Goal: Information Seeking & Learning: Learn about a topic

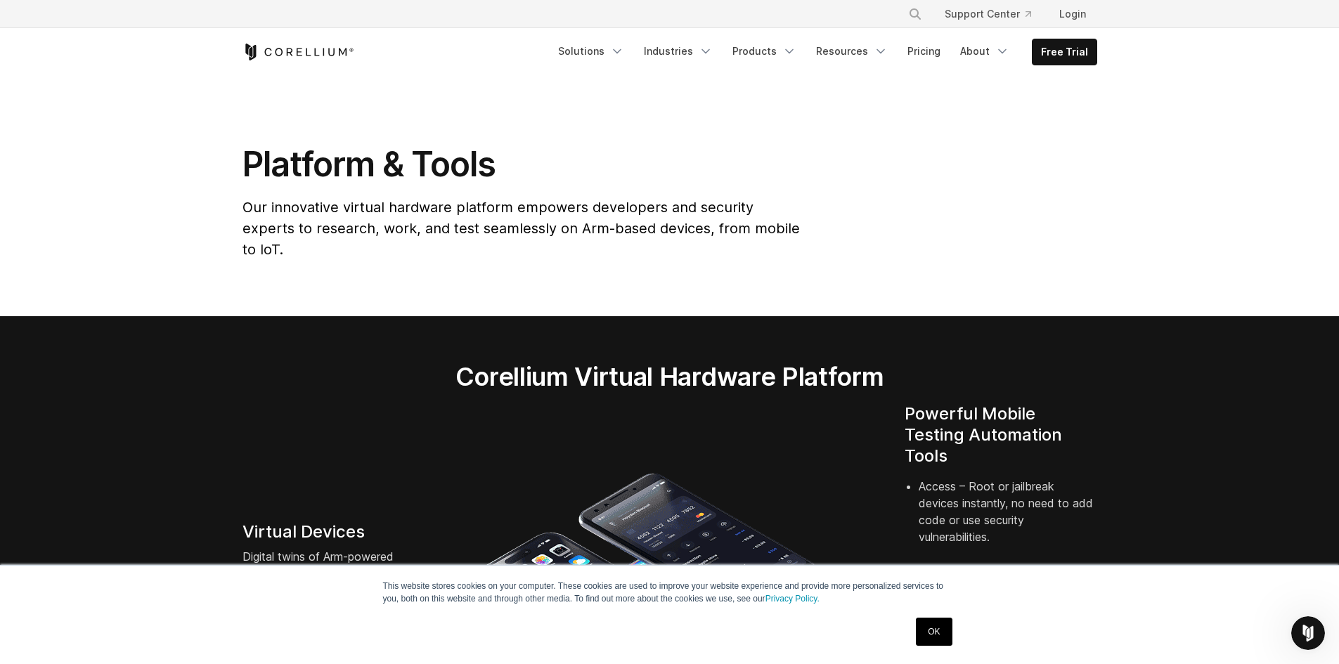
scroll to position [28, 0]
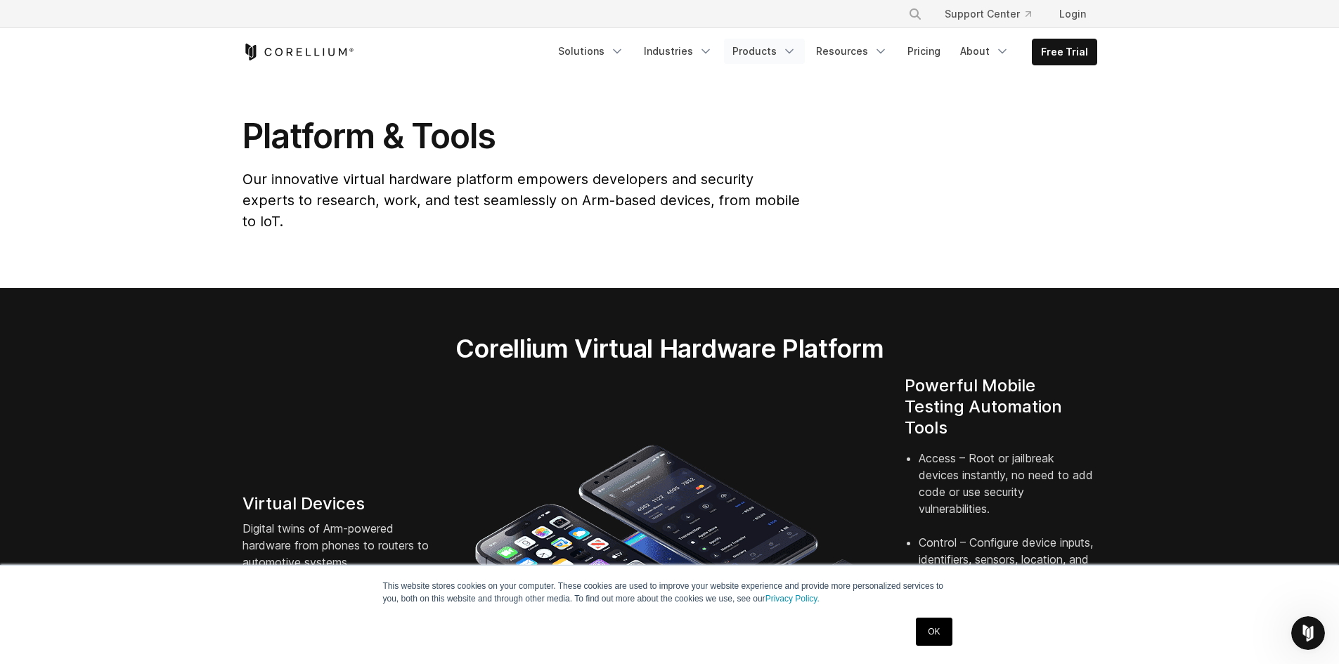
click at [793, 53] on icon "Navigation Menu" at bounding box center [790, 51] width 14 height 14
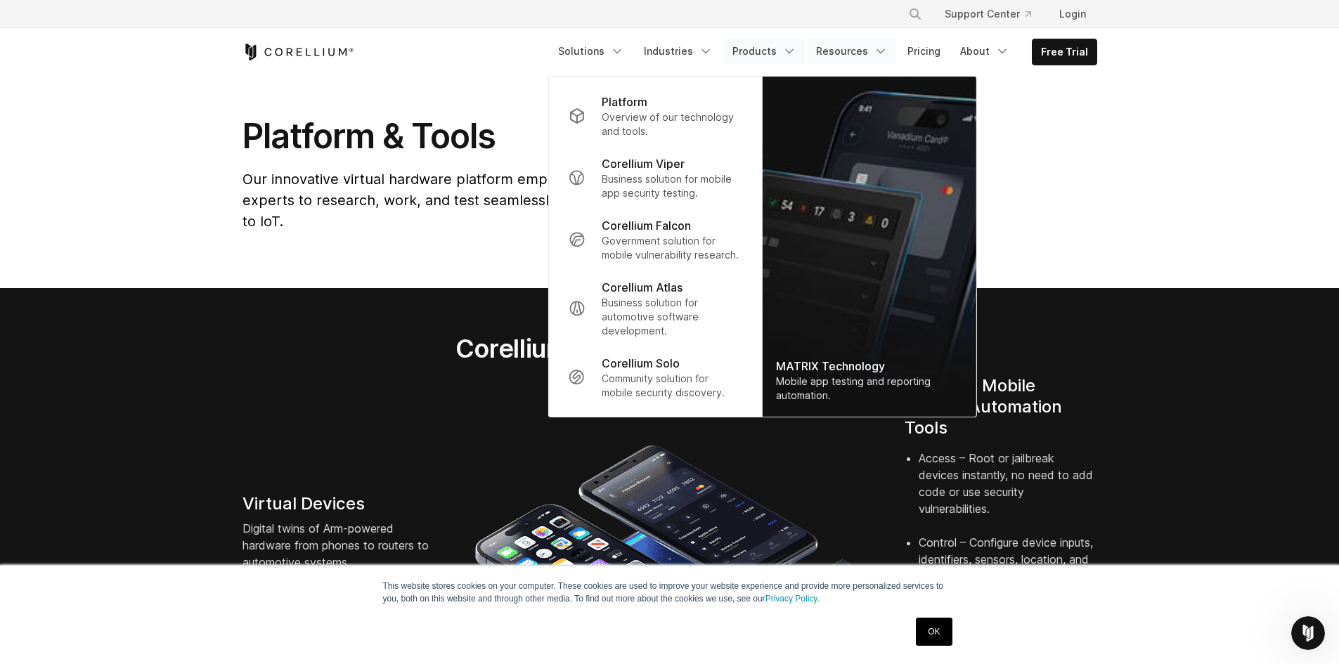
click at [870, 57] on link "Resources" at bounding box center [852, 51] width 89 height 25
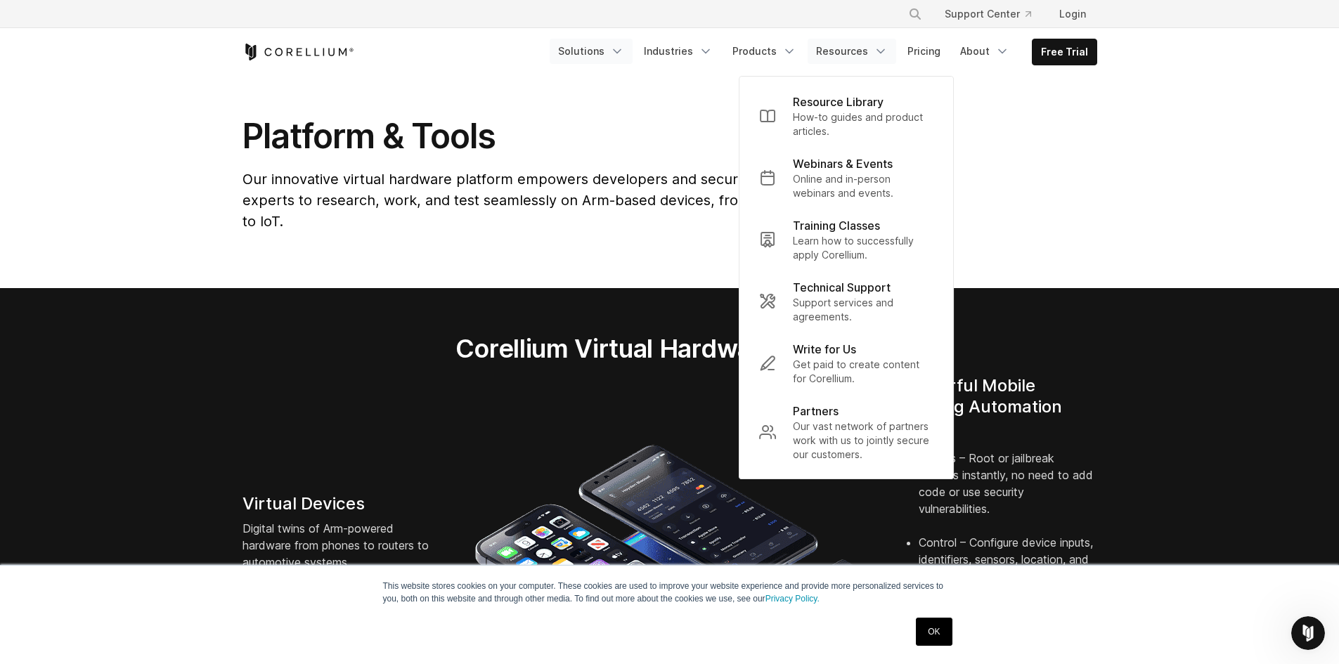
click at [624, 51] on icon "Navigation Menu" at bounding box center [617, 51] width 14 height 14
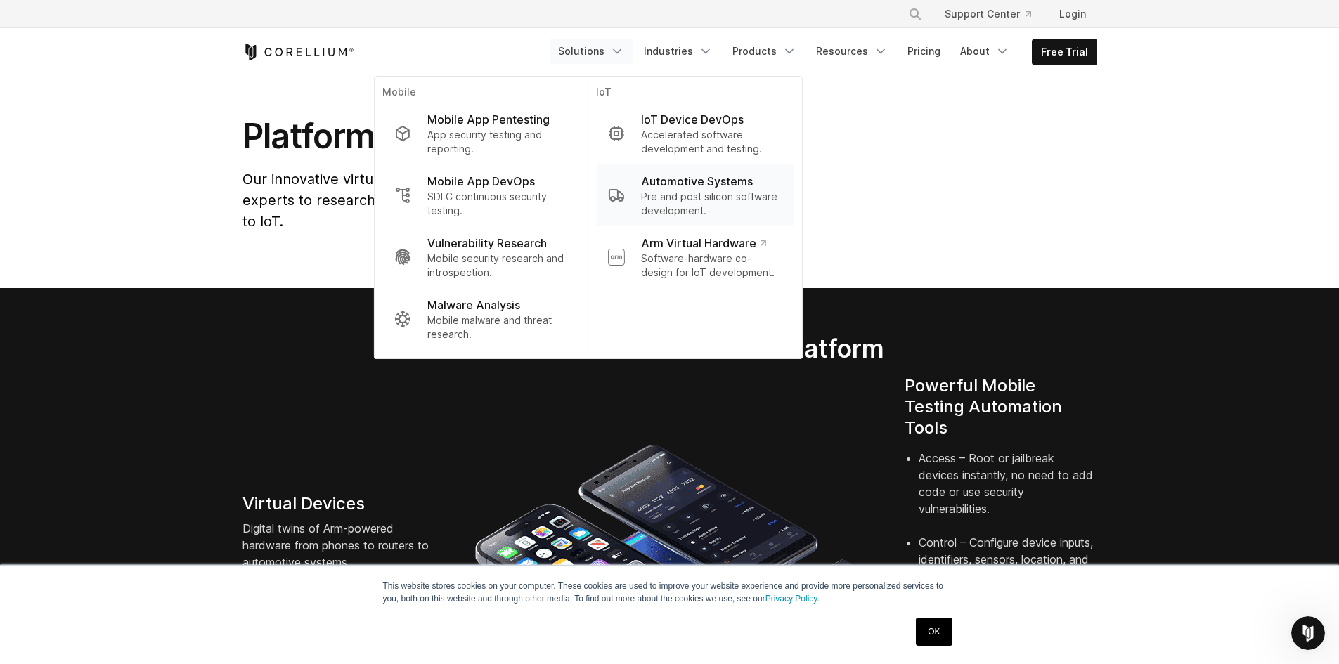
click at [706, 191] on p "Pre and post silicon software development." at bounding box center [711, 204] width 141 height 28
